Goal: Task Accomplishment & Management: Use online tool/utility

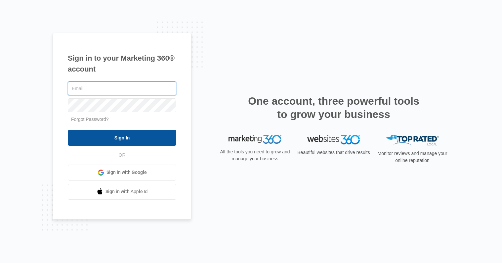
type input "[EMAIL_ADDRESS][DOMAIN_NAME]"
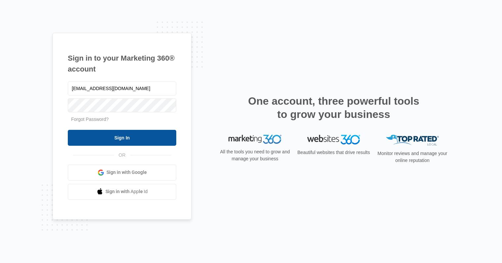
click at [128, 138] on input "Sign In" at bounding box center [122, 138] width 108 height 16
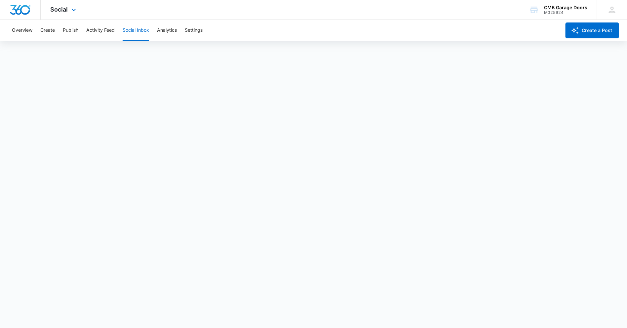
click at [68, 7] on div "Social Apps Reputation Websites Forms CRM Email Social Shop Payments POS Conten…" at bounding box center [64, 10] width 47 height 20
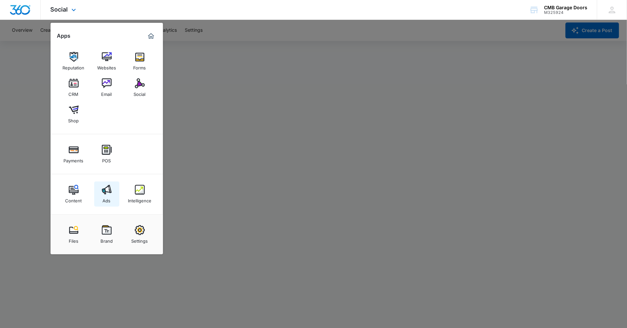
click at [105, 196] on div "Ads" at bounding box center [107, 199] width 8 height 9
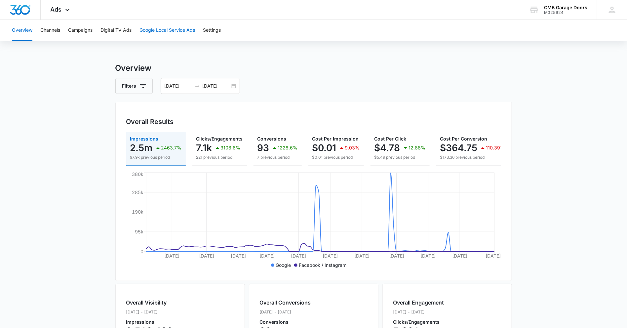
click at [175, 30] on button "Google Local Service Ads" at bounding box center [168, 30] width 56 height 21
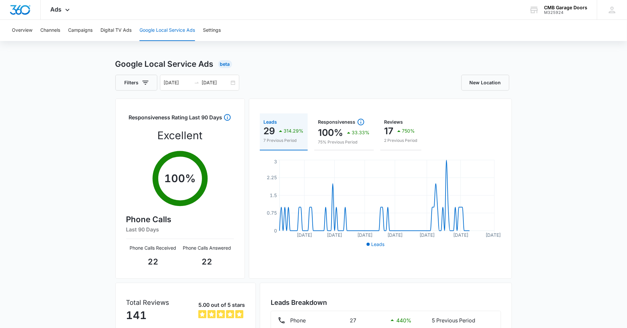
scroll to position [7, 0]
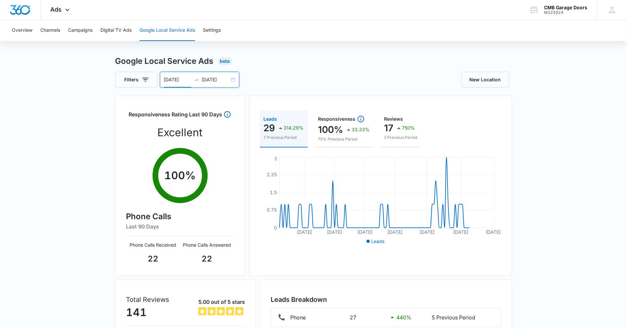
click at [172, 80] on input "[DATE]" at bounding box center [177, 79] width 27 height 7
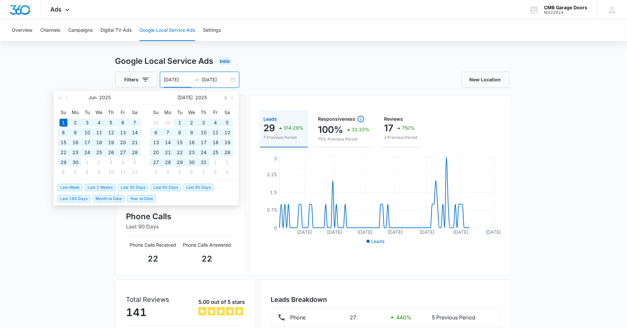
click at [226, 100] on button "button" at bounding box center [224, 97] width 7 height 13
type input "[DATE]"
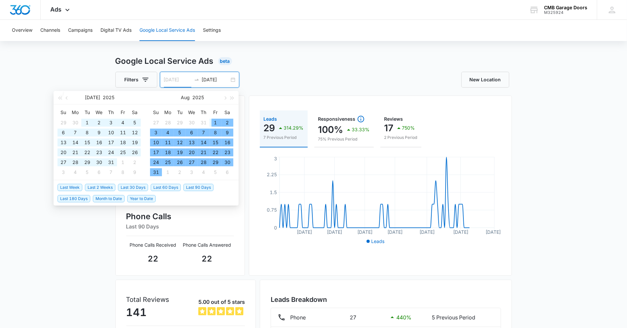
click at [214, 121] on div "1" at bounding box center [216, 123] width 8 height 8
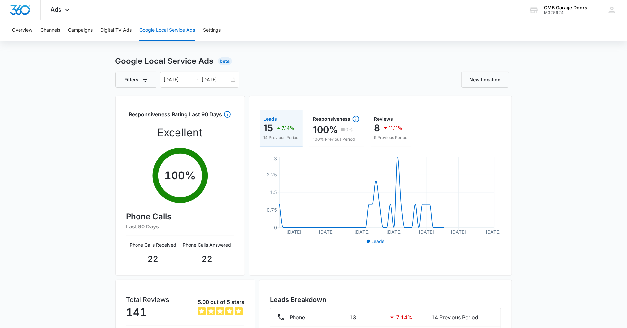
click at [288, 70] on div "Google Local Service Ads Beta Filters [DATE] [DATE] [DATE] Su Mo Tu We Th Fr Sa…" at bounding box center [313, 227] width 397 height 344
click at [62, 13] on div "Ads Apps Reputation Websites Forms CRM Email Social Shop Payments POS Content A…" at bounding box center [61, 10] width 41 height 20
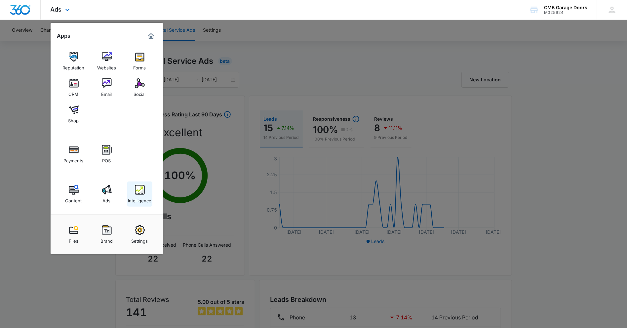
click at [139, 199] on div "Intelligence" at bounding box center [139, 199] width 23 height 9
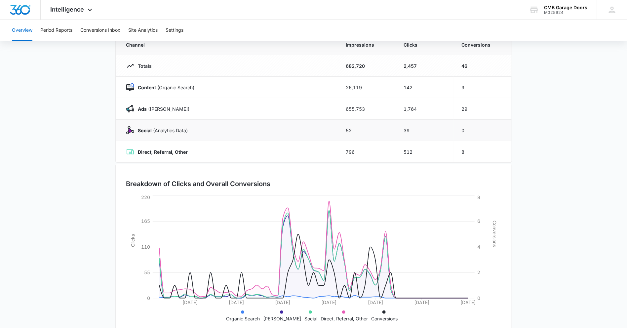
scroll to position [80, 0]
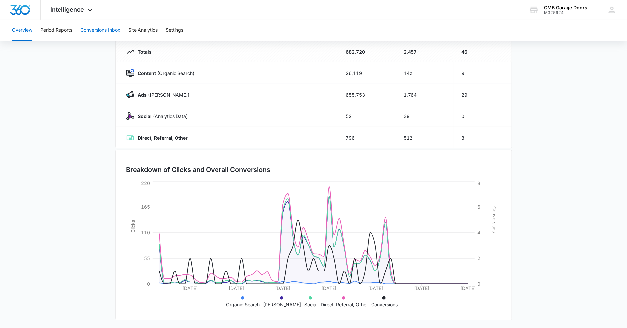
click at [92, 31] on button "Conversions Inbox" at bounding box center [100, 30] width 40 height 21
